Goal: Information Seeking & Learning: Learn about a topic

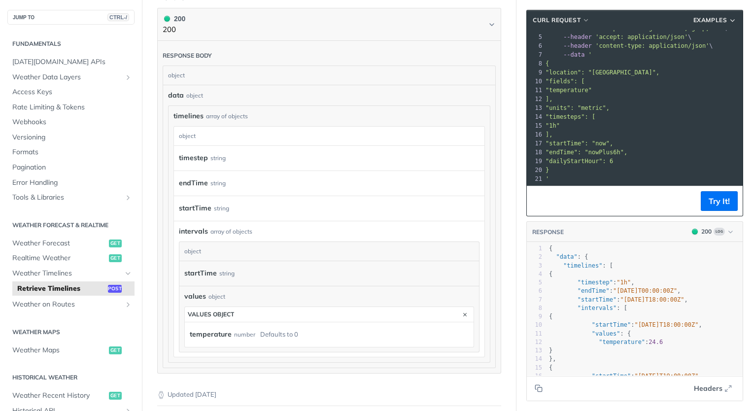
scroll to position [888, 0]
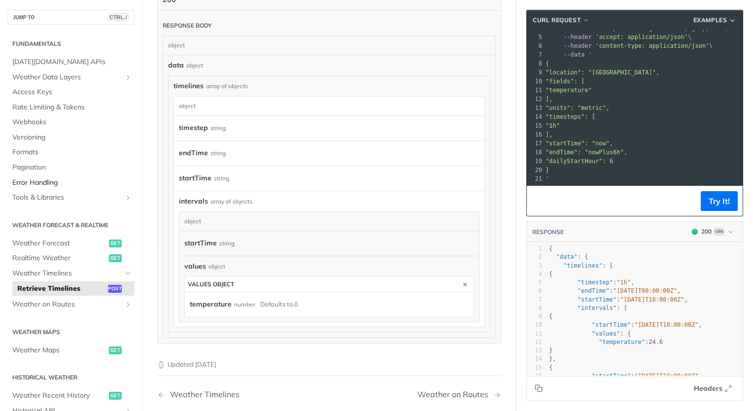
click at [87, 178] on span "Error Handling" at bounding box center [72, 183] width 120 height 10
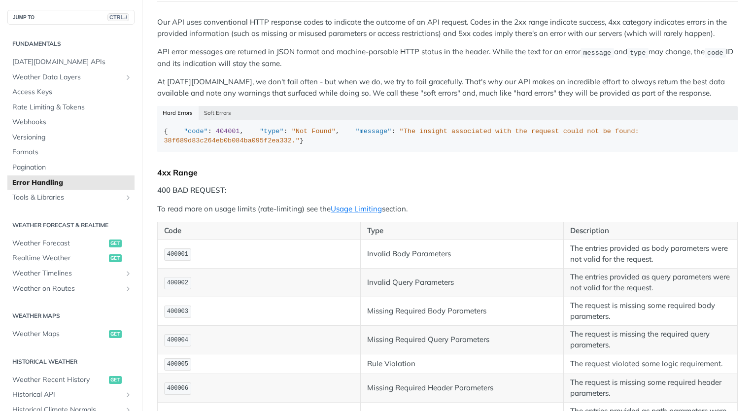
scroll to position [148, 0]
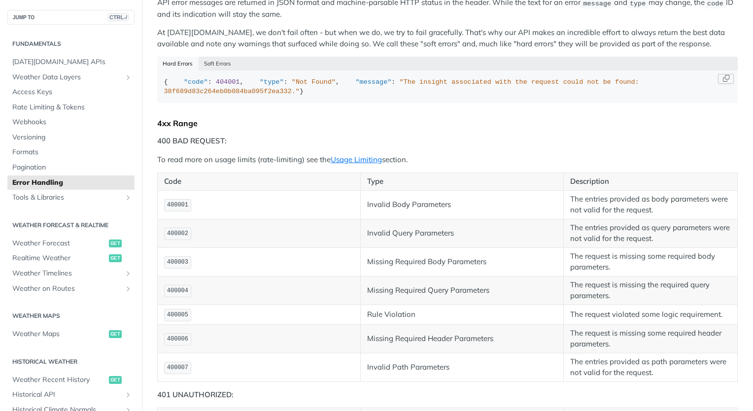
click at [321, 96] on span ""The insight associated with the request could not be found: 38f689d83c264eb0b0…" at bounding box center [403, 86] width 479 height 17
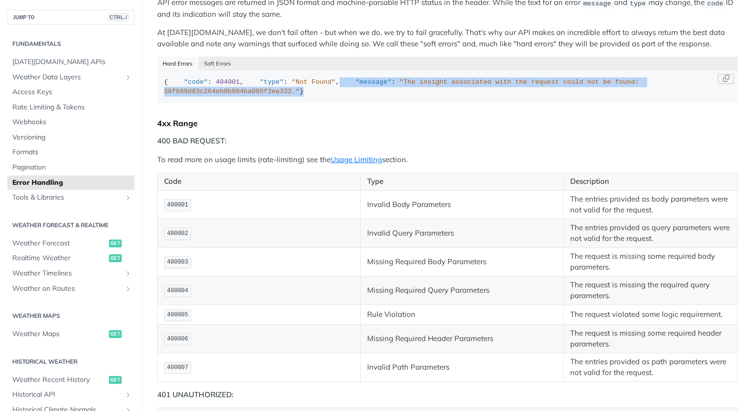
click at [321, 96] on span ""The insight associated with the request could not be found: 38f689d83c264eb0b0…" at bounding box center [403, 86] width 479 height 17
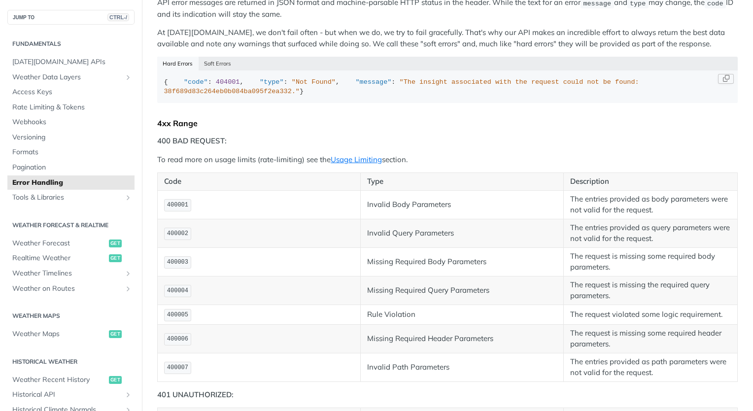
click at [292, 86] on span ""Not Found"" at bounding box center [314, 81] width 44 height 7
click at [218, 86] on span "404001" at bounding box center [228, 81] width 24 height 7
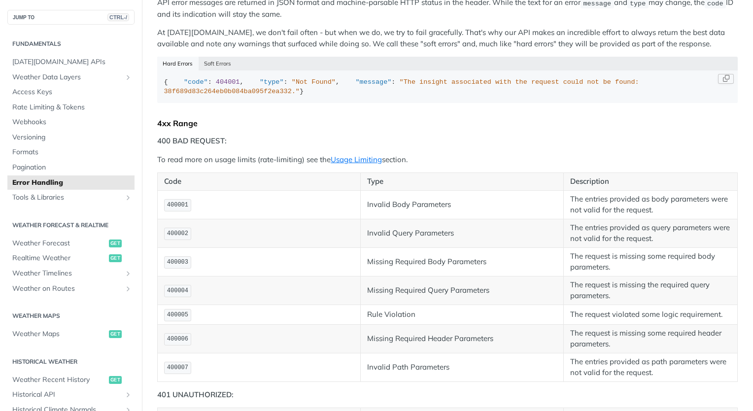
click at [184, 86] on span ""code"" at bounding box center [196, 81] width 24 height 7
click at [219, 86] on span "404001" at bounding box center [228, 81] width 24 height 7
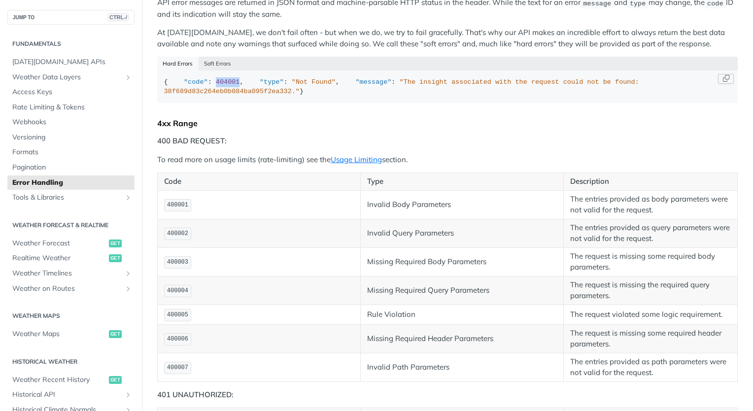
click at [219, 86] on span "404001" at bounding box center [228, 81] width 24 height 7
drag, startPoint x: 211, startPoint y: 103, endPoint x: 247, endPoint y: 100, distance: 36.2
click at [292, 86] on span ""Not Found"" at bounding box center [314, 81] width 44 height 7
click at [320, 97] on div "{ "code" : 404001 , "type" : "Not Found" , "message" : "The insight associated …" at bounding box center [448, 86] width 568 height 19
click at [310, 96] on span ""The insight associated with the request could not be found: 38f689d83c264eb0b0…" at bounding box center [403, 86] width 479 height 17
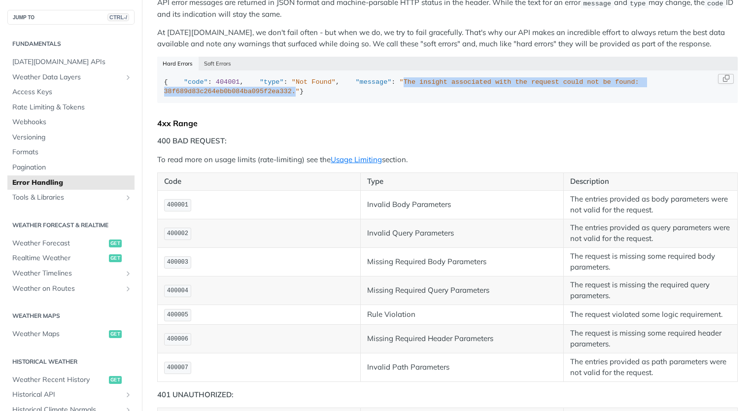
drag, startPoint x: 222, startPoint y: 109, endPoint x: 563, endPoint y: 107, distance: 341.2
click at [563, 96] on span ""The insight associated with the request could not be found: 38f689d83c264eb0b0…" at bounding box center [403, 86] width 479 height 17
click at [530, 96] on span ""The insight associated with the request could not be found: 38f689d83c264eb0b0…" at bounding box center [403, 86] width 479 height 17
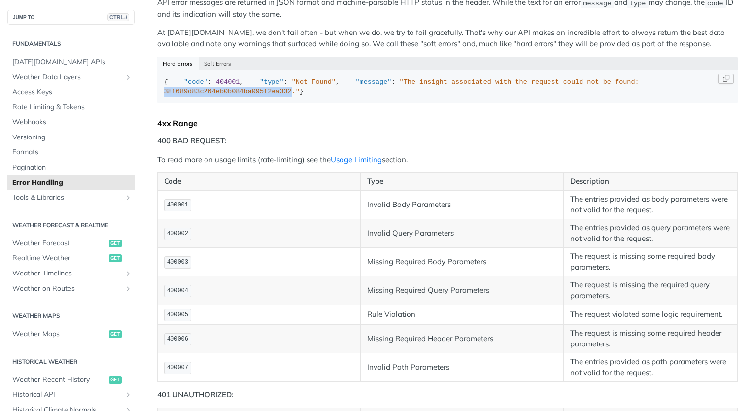
click at [530, 96] on span ""The insight associated with the request could not be found: 38f689d83c264eb0b0…" at bounding box center [403, 86] width 479 height 17
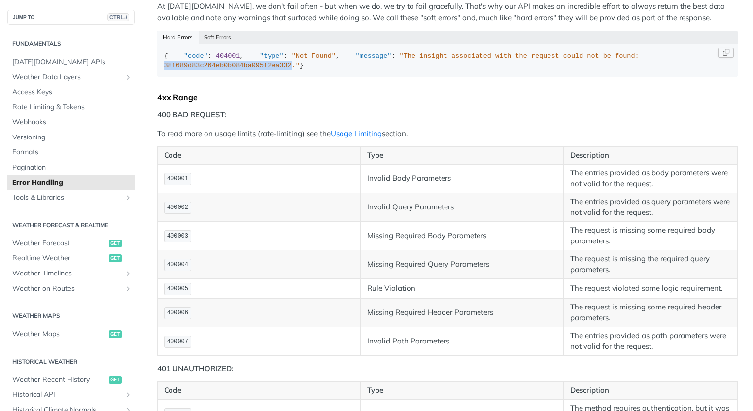
scroll to position [197, 0]
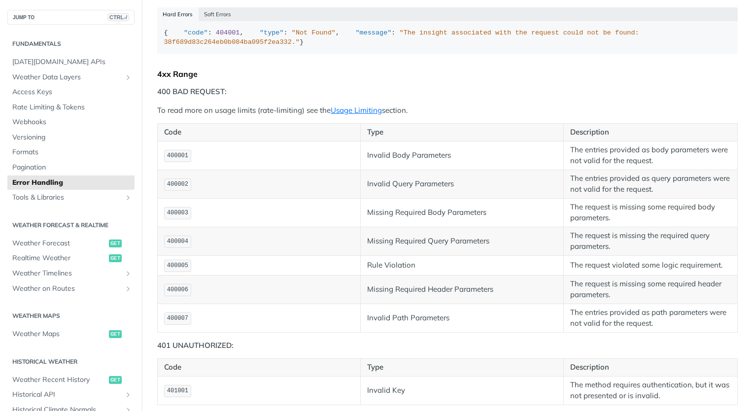
click at [383, 96] on div "Our API uses conventional HTTP response codes to indicate the outcome of an API…" at bounding box center [447, 379] width 581 height 923
click at [377, 46] on span ""The insight associated with the request could not be found: 38f689d83c264eb0b0…" at bounding box center [403, 37] width 479 height 17
click at [430, 46] on span ""The insight associated with the request could not be found: 38f689d83c264eb0b0…" at bounding box center [403, 37] width 479 height 17
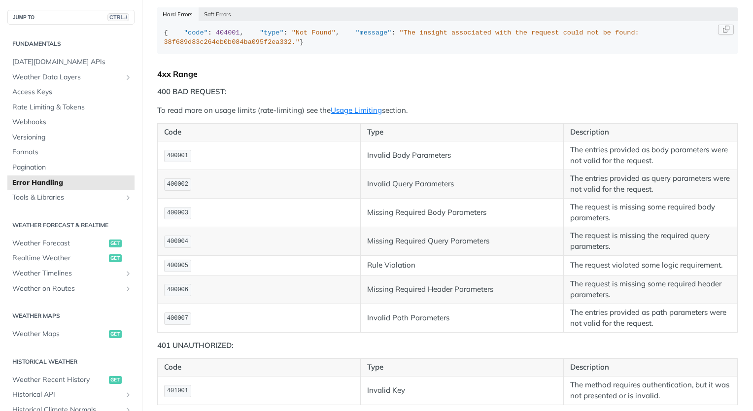
click at [498, 46] on div "{ "code" : 404001 , "type" : "Not Found" , "message" : "The insight associated …" at bounding box center [448, 37] width 568 height 19
click at [491, 46] on span ""The insight associated with the request could not be found: 38f689d83c264eb0b0…" at bounding box center [403, 37] width 479 height 17
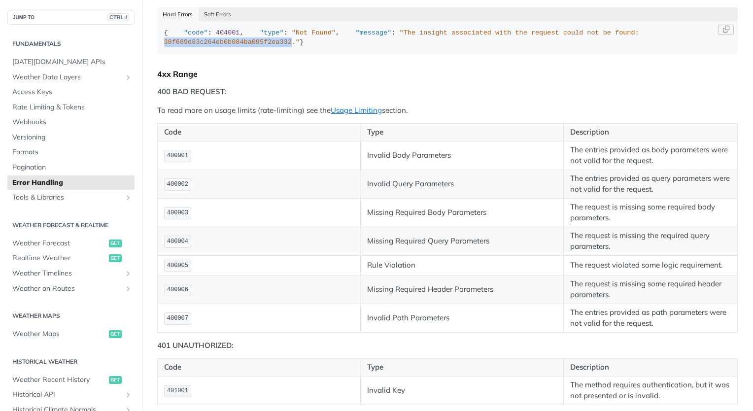
click at [491, 46] on span ""The insight associated with the request could not be found: 38f689d83c264eb0b0…" at bounding box center [403, 37] width 479 height 17
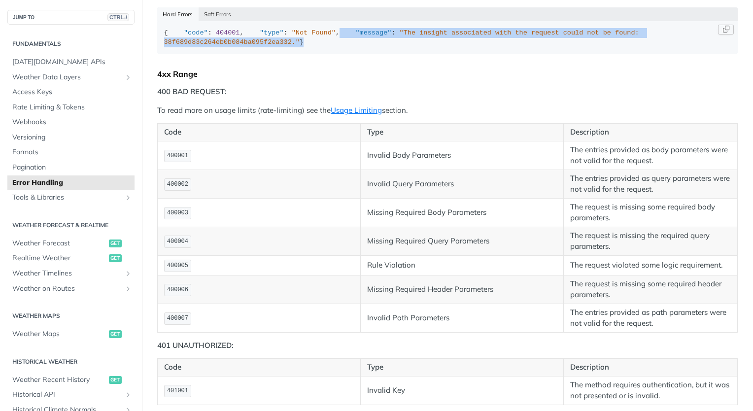
click at [491, 46] on span ""The insight associated with the request could not be found: 38f689d83c264eb0b0…" at bounding box center [403, 37] width 479 height 17
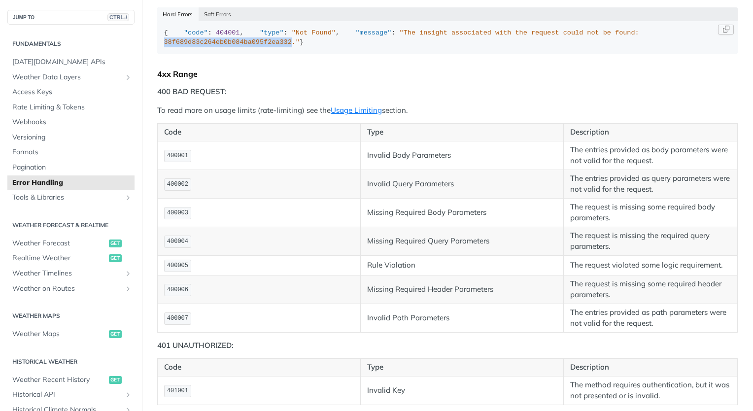
click at [491, 46] on span ""The insight associated with the request could not be found: 38f689d83c264eb0b0…" at bounding box center [403, 37] width 479 height 17
drag, startPoint x: 223, startPoint y: 60, endPoint x: 562, endPoint y: 60, distance: 338.3
click at [562, 46] on span ""The insight associated with the request could not be found: 38f689d83c264eb0b0…" at bounding box center [403, 37] width 479 height 17
click at [534, 46] on span ""The insight associated with the request could not be found: 38f689d83c264eb0b0…" at bounding box center [403, 37] width 479 height 17
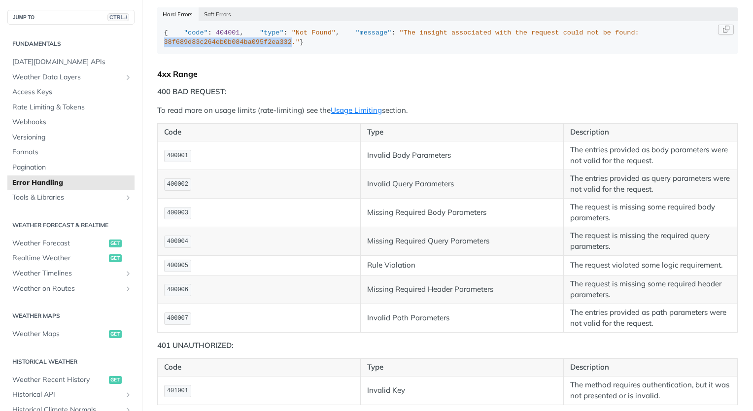
click at [531, 46] on span ""The insight associated with the request could not be found: 38f689d83c264eb0b0…" at bounding box center [403, 37] width 479 height 17
click at [498, 46] on span ""The insight associated with the request could not be found: 38f689d83c264eb0b0…" at bounding box center [403, 37] width 479 height 17
drag, startPoint x: 369, startPoint y: 61, endPoint x: 438, endPoint y: 61, distance: 68.5
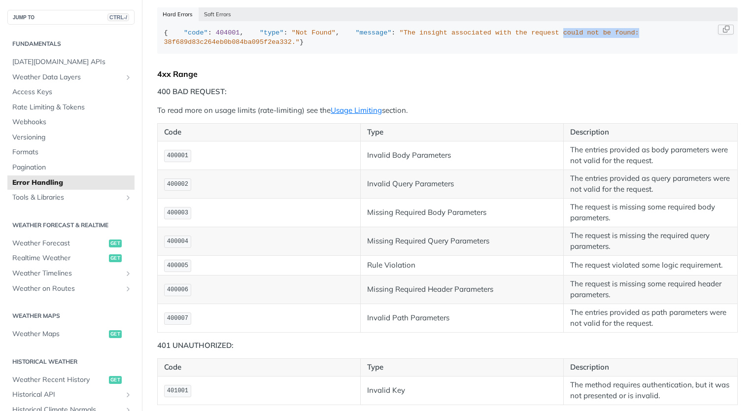
click at [438, 46] on span ""The insight associated with the request could not be found: 38f689d83c264eb0b0…" at bounding box center [403, 37] width 479 height 17
click at [437, 46] on span ""The insight associated with the request could not be found: 38f689d83c264eb0b0…" at bounding box center [403, 37] width 479 height 17
drag, startPoint x: 435, startPoint y: 61, endPoint x: 367, endPoint y: 64, distance: 68.1
click at [367, 46] on span ""The insight associated with the request could not be found: 38f689d83c264eb0b0…" at bounding box center [403, 37] width 479 height 17
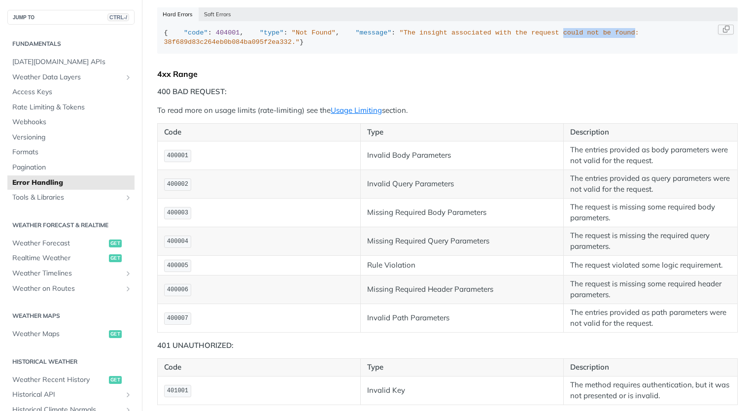
click at [367, 46] on span ""The insight associated with the request could not be found: 38f689d83c264eb0b0…" at bounding box center [403, 37] width 479 height 17
click at [372, 46] on span ""The insight associated with the request could not be found: 38f689d83c264eb0b0…" at bounding box center [403, 37] width 479 height 17
click at [356, 46] on span ""The insight associated with the request could not be found: 38f689d83c264eb0b0…" at bounding box center [403, 37] width 479 height 17
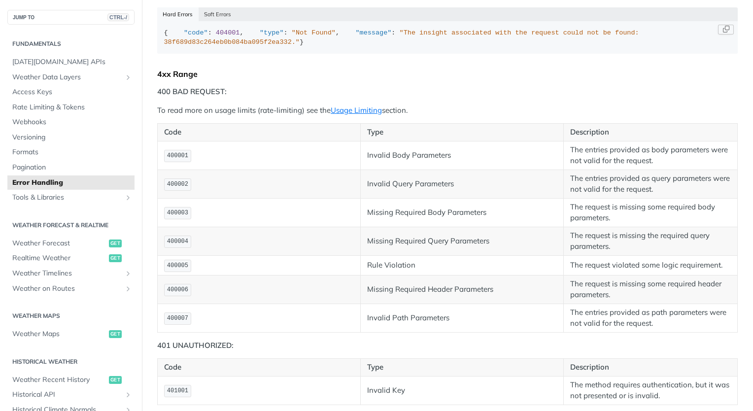
click at [325, 46] on span ""The insight associated with the request could not be found: 38f689d83c264eb0b0…" at bounding box center [403, 37] width 479 height 17
click at [326, 46] on span ""The insight associated with the request could not be found: 38f689d83c264eb0b0…" at bounding box center [403, 37] width 479 height 17
click at [349, 46] on span ""The insight associated with the request could not be found: 38f689d83c264eb0b0…" at bounding box center [403, 37] width 479 height 17
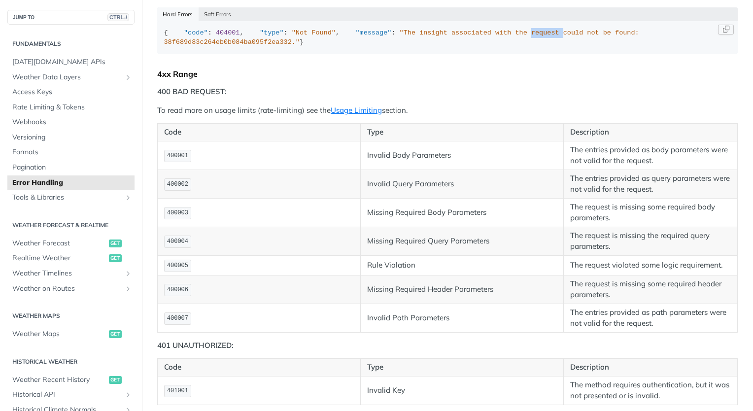
click at [349, 46] on span ""The insight associated with the request could not be found: 38f689d83c264eb0b0…" at bounding box center [403, 37] width 479 height 17
click at [381, 47] on div "{ "code" : 404001 , "type" : "Not Found" , "message" : "The insight associated …" at bounding box center [448, 37] width 568 height 19
click at [378, 46] on span ""The insight associated with the request could not be found: 38f689d83c264eb0b0…" at bounding box center [403, 37] width 479 height 17
click at [396, 46] on span ""The insight associated with the request could not be found: 38f689d83c264eb0b0…" at bounding box center [403, 37] width 479 height 17
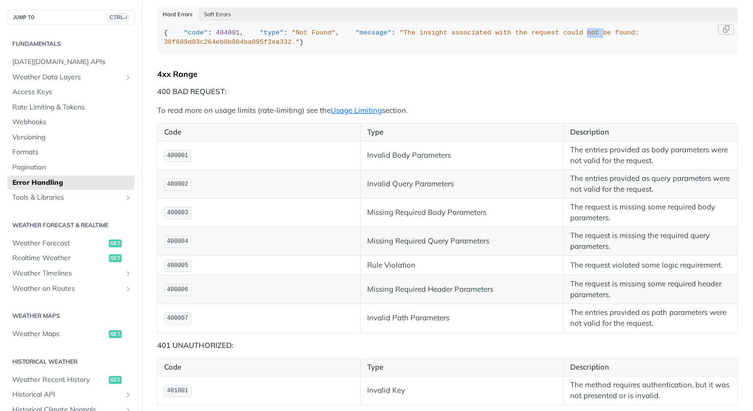
click at [396, 46] on span ""The insight associated with the request could not be found: 38f689d83c264eb0b0…" at bounding box center [403, 37] width 479 height 17
click at [430, 46] on span ""The insight associated with the request could not be found: 38f689d83c264eb0b0…" at bounding box center [403, 37] width 479 height 17
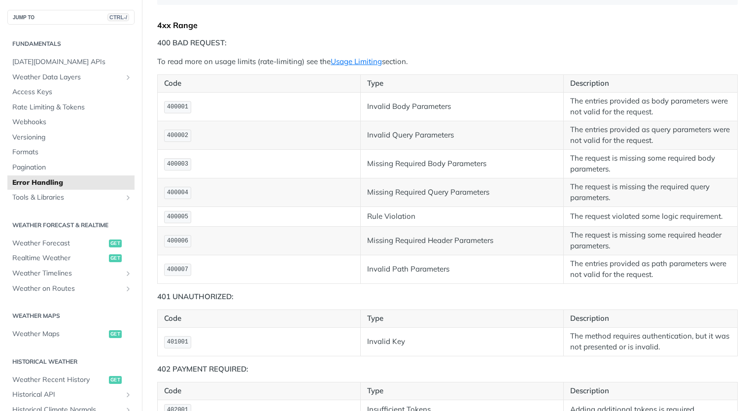
scroll to position [247, 0]
click at [25, 119] on span "Webhooks" at bounding box center [72, 122] width 120 height 10
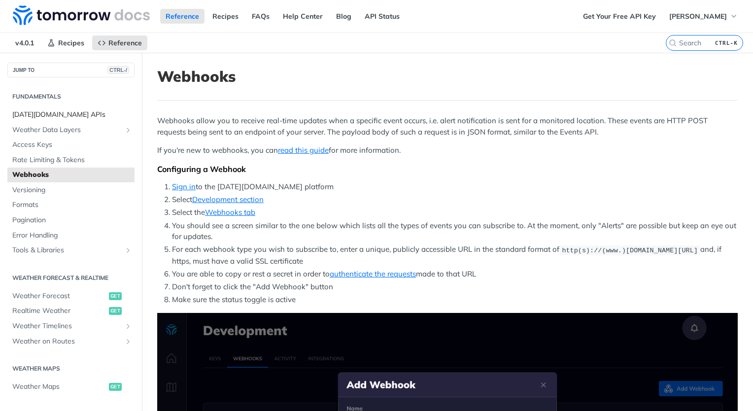
click at [58, 119] on span "[DATE][DOMAIN_NAME] APIs" at bounding box center [72, 115] width 120 height 10
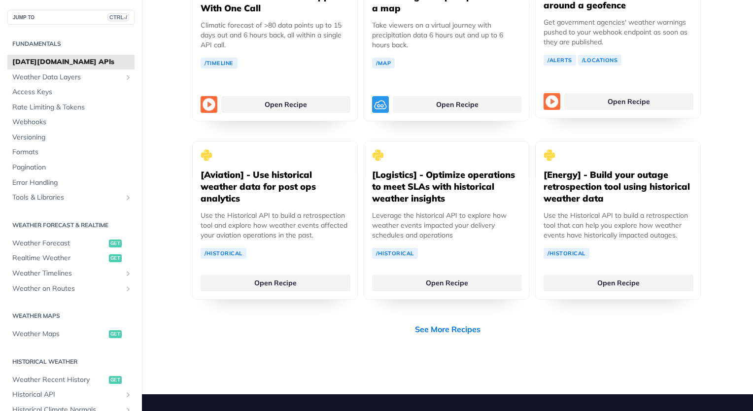
scroll to position [1923, 0]
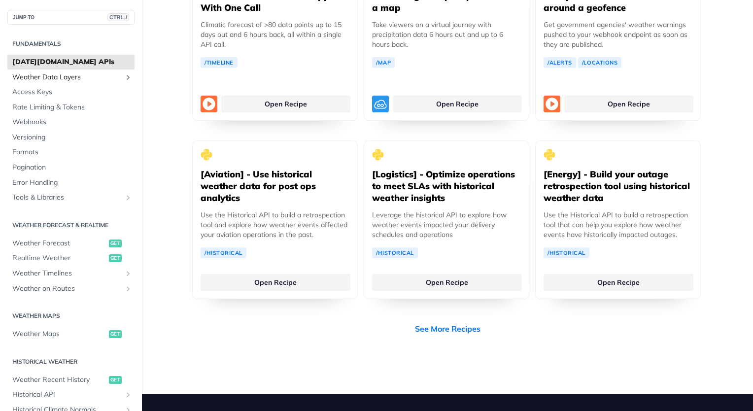
click at [61, 77] on span "Weather Data Layers" at bounding box center [66, 77] width 109 height 10
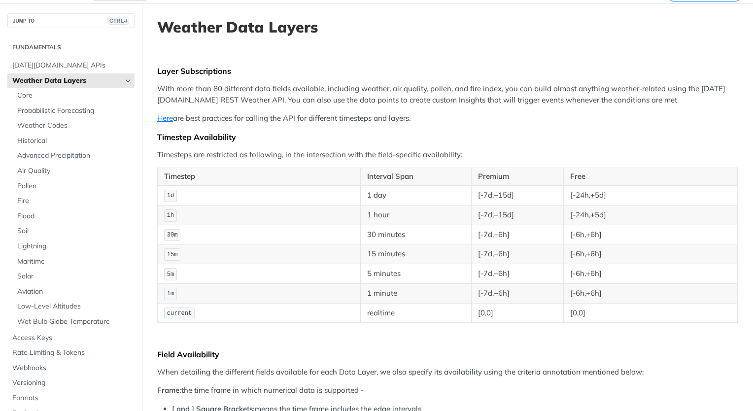
scroll to position [99, 0]
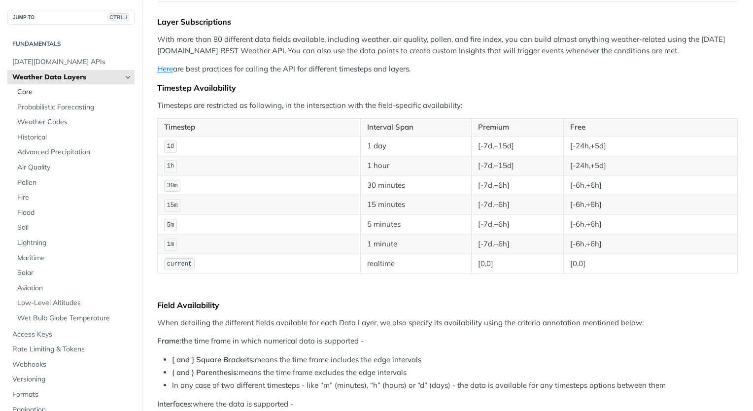
drag, startPoint x: 36, startPoint y: 92, endPoint x: 55, endPoint y: 97, distance: 19.3
click at [36, 92] on span "Core" at bounding box center [74, 92] width 115 height 10
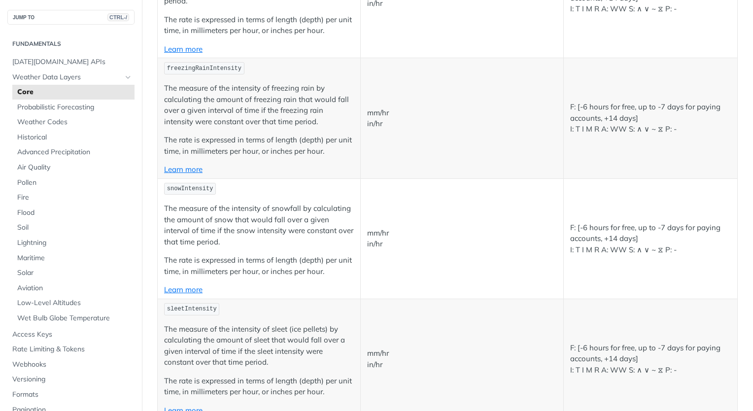
scroll to position [1085, 0]
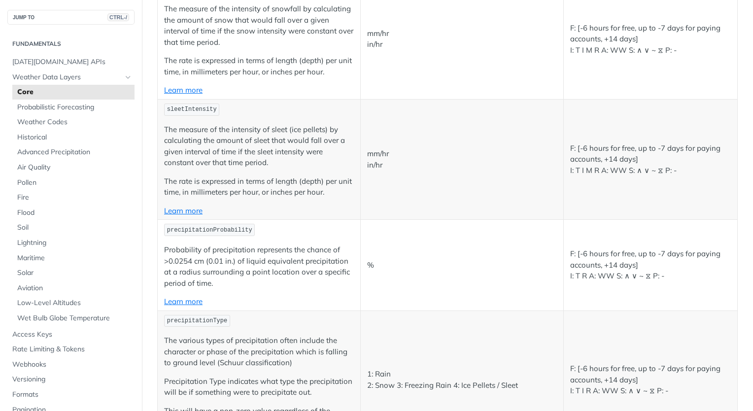
scroll to position [1282, 0]
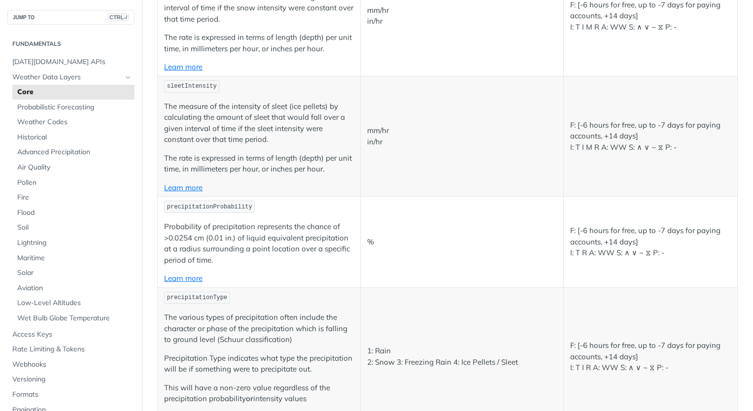
drag, startPoint x: 253, startPoint y: 237, endPoint x: 319, endPoint y: 240, distance: 65.2
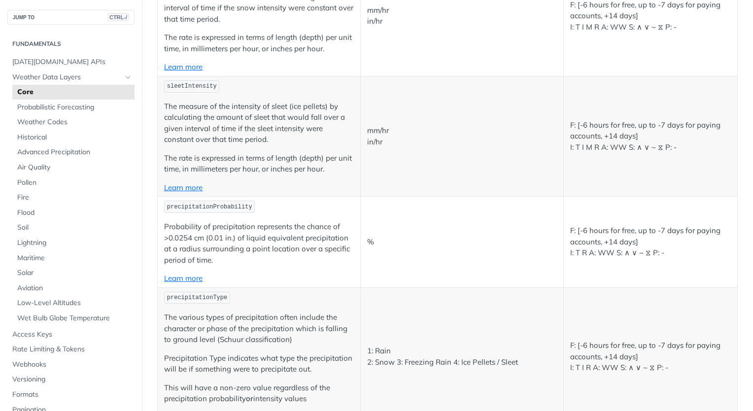
drag, startPoint x: 316, startPoint y: 239, endPoint x: 258, endPoint y: 239, distance: 57.7
drag, startPoint x: 253, startPoint y: 237, endPoint x: 318, endPoint y: 238, distance: 64.1
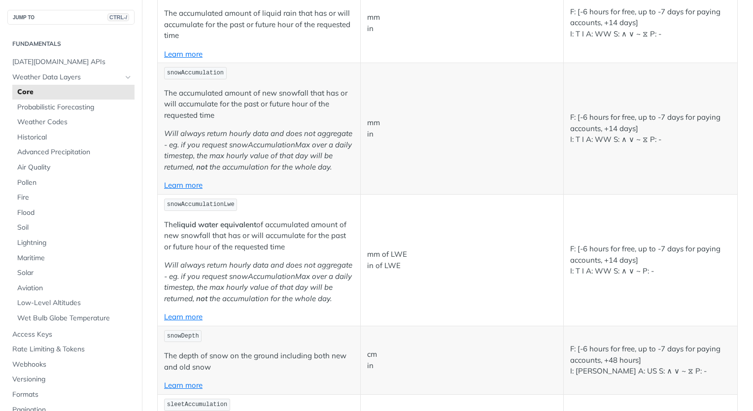
scroll to position [1726, 0]
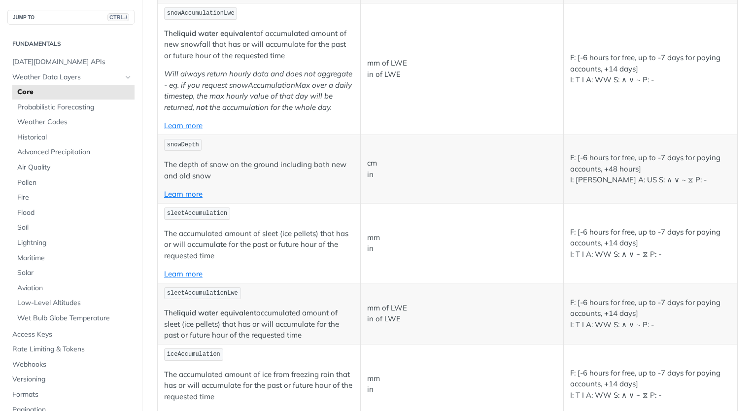
scroll to position [1923, 0]
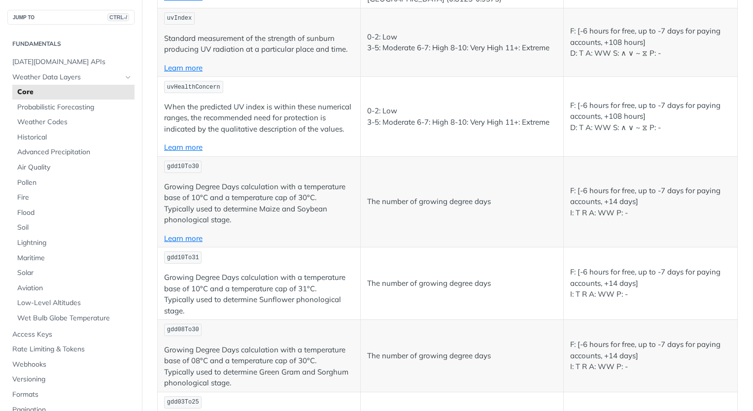
scroll to position [2909, 0]
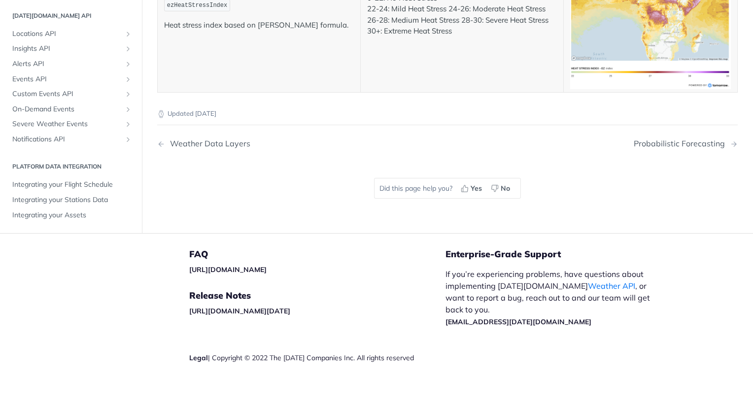
scroll to position [5164, 0]
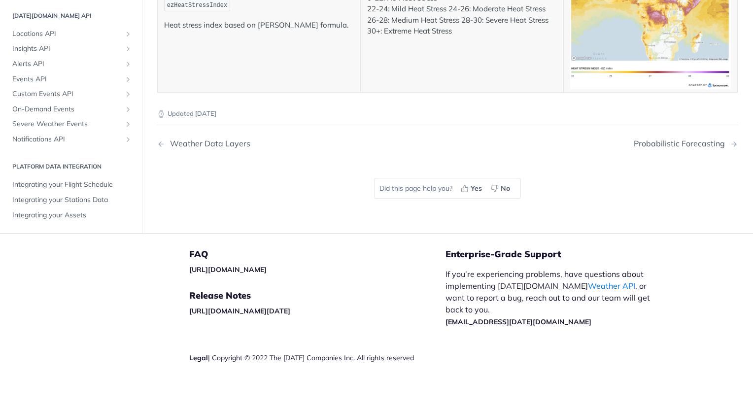
click at [60, 138] on span "Notifications API" at bounding box center [66, 140] width 109 height 10
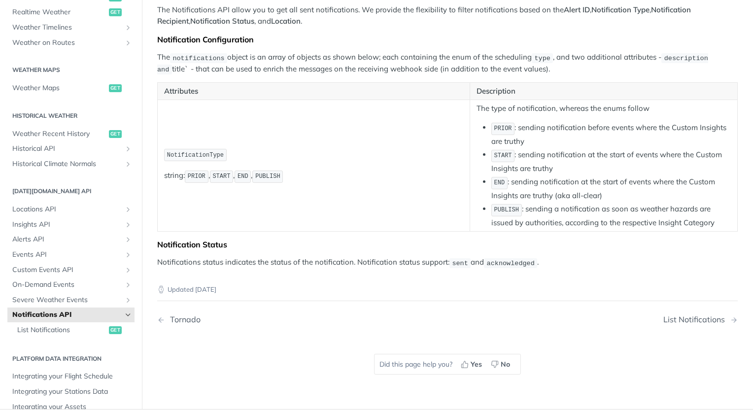
scroll to position [197, 0]
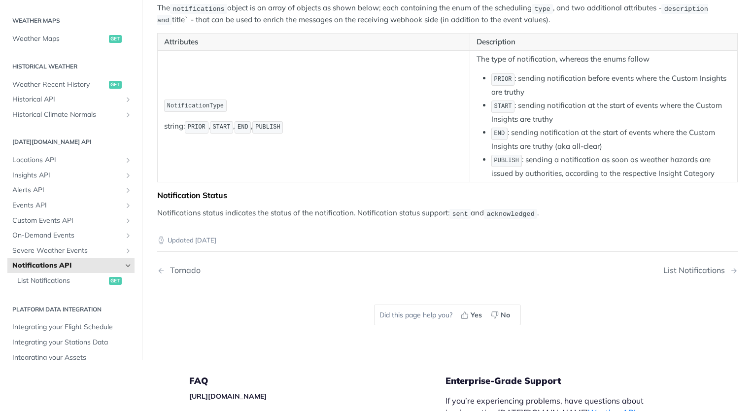
click at [558, 164] on li "PUBLISH : sending a notification as soon as weather hazards are issued by autho…" at bounding box center [612, 166] width 240 height 25
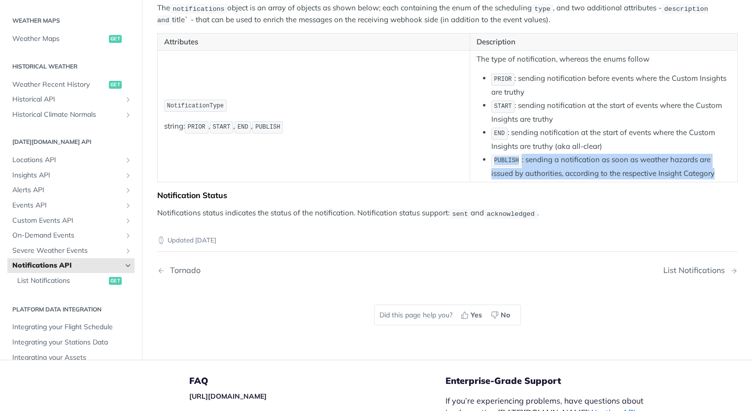
click at [558, 164] on li "PUBLISH : sending a notification as soon as weather hazards are issued by autho…" at bounding box center [612, 166] width 240 height 25
click at [36, 216] on span "Custom Events API" at bounding box center [66, 221] width 109 height 10
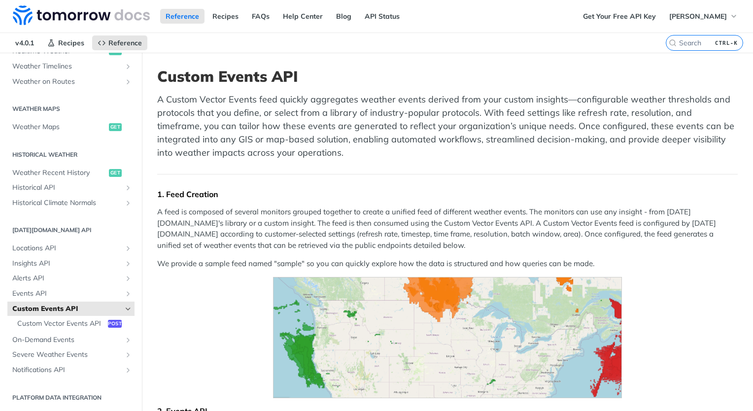
scroll to position [270, 0]
click at [77, 319] on span "Custom Vector Events API" at bounding box center [61, 324] width 88 height 10
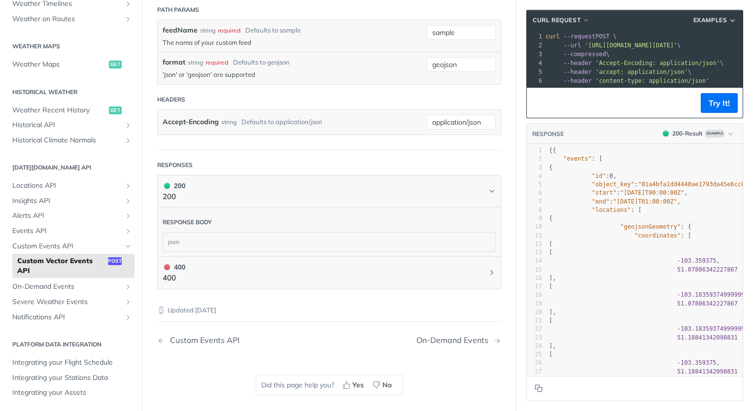
click at [635, 239] on span ""coordinates"" at bounding box center [658, 235] width 46 height 7
type textarea "coordinates"
click at [635, 239] on span ""coordinates"" at bounding box center [658, 235] width 46 height 7
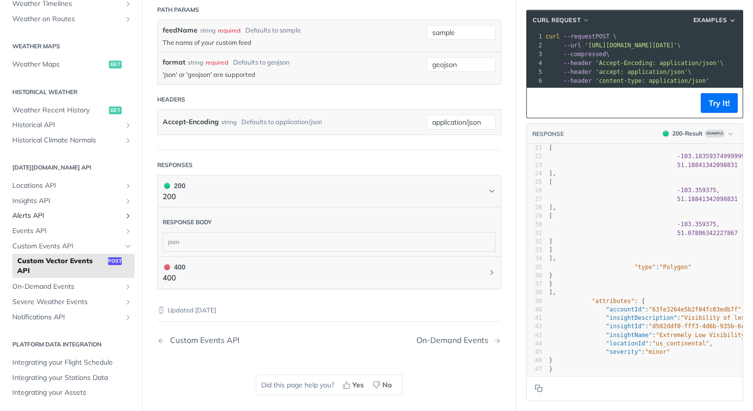
click at [75, 220] on span "Alerts API" at bounding box center [66, 216] width 109 height 10
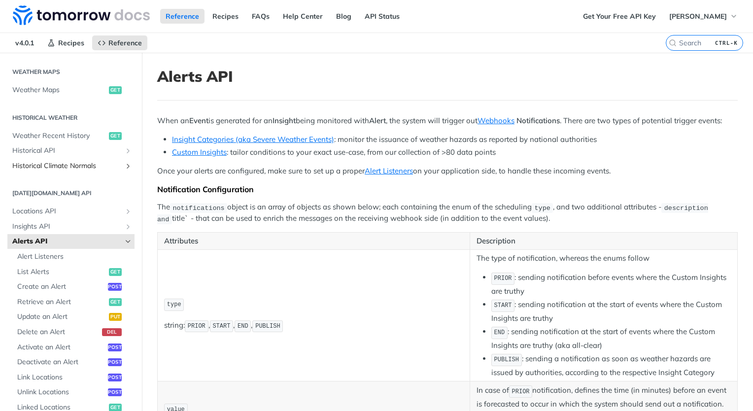
scroll to position [319, 0]
